Goal: Information Seeking & Learning: Learn about a topic

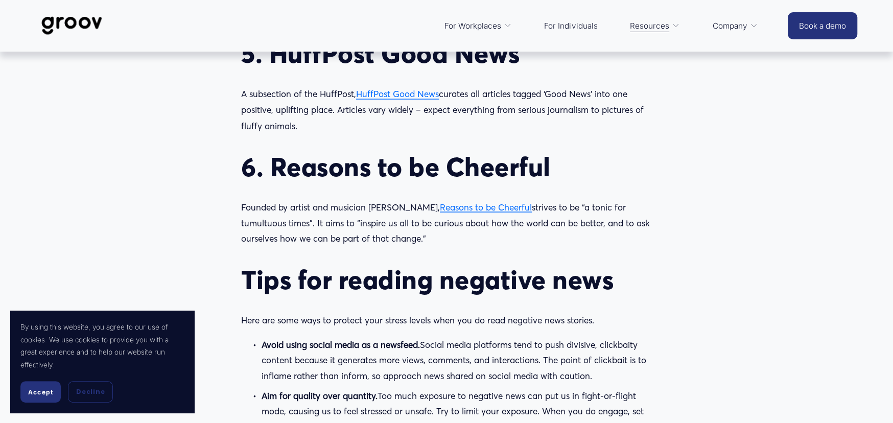
scroll to position [1379, 0]
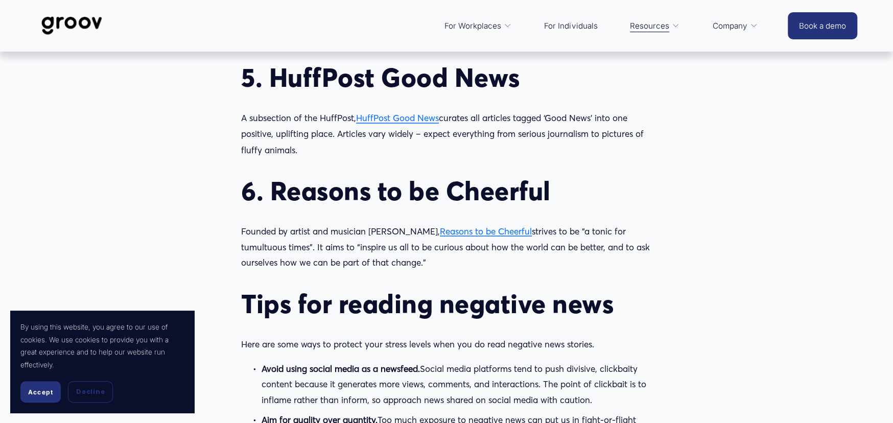
click at [473, 231] on span "Reasons to be Cheerful" at bounding box center [486, 230] width 92 height 11
click at [393, 116] on span "HuffPost Good News" at bounding box center [397, 117] width 83 height 11
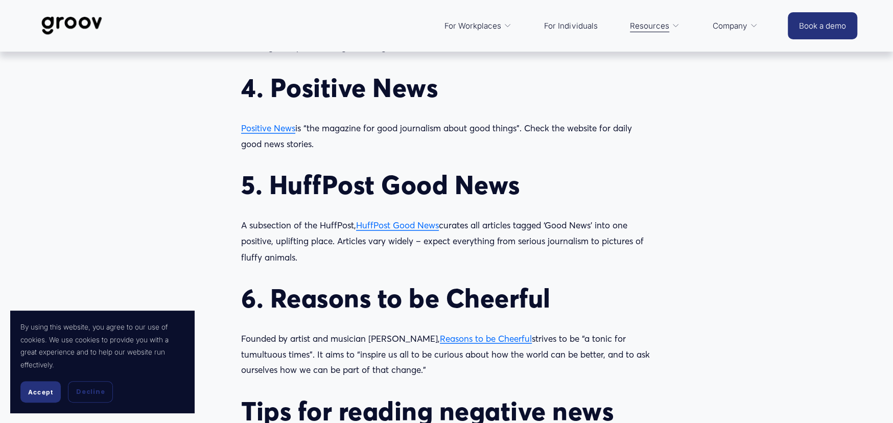
scroll to position [1226, 0]
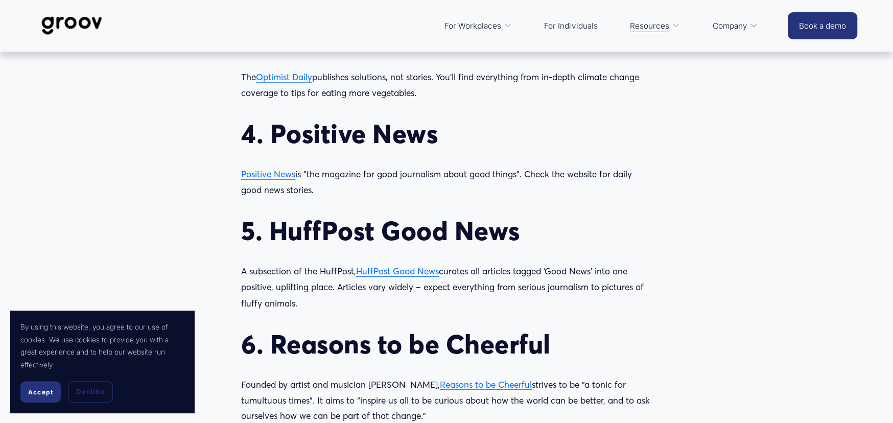
click at [267, 174] on span "Positive News" at bounding box center [268, 174] width 54 height 11
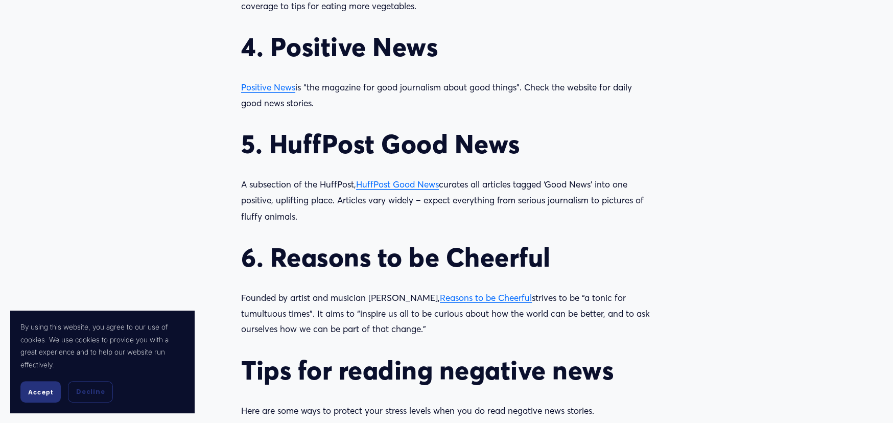
scroll to position [1328, 0]
